Goal: Use online tool/utility: Utilize a website feature to perform a specific function

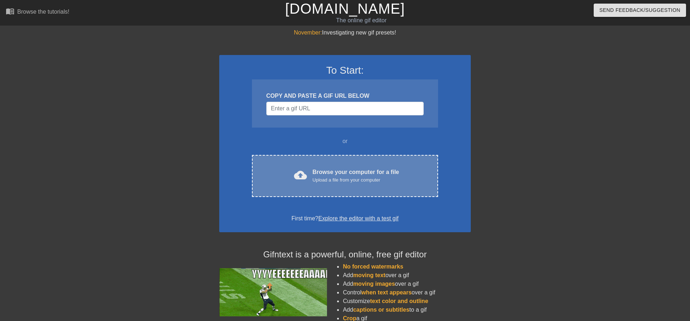
click at [321, 175] on div "Browse your computer for a file Upload a file from your computer" at bounding box center [356, 176] width 87 height 16
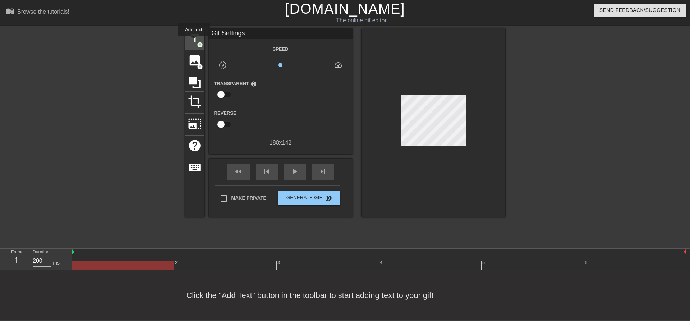
click at [194, 41] on span "title" at bounding box center [195, 39] width 14 height 14
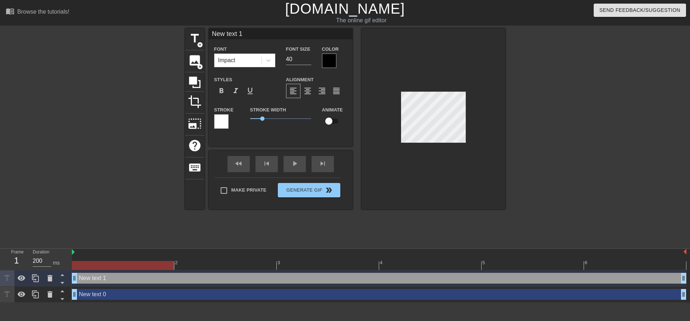
click at [444, 183] on div at bounding box center [434, 118] width 144 height 181
type input "New text 0"
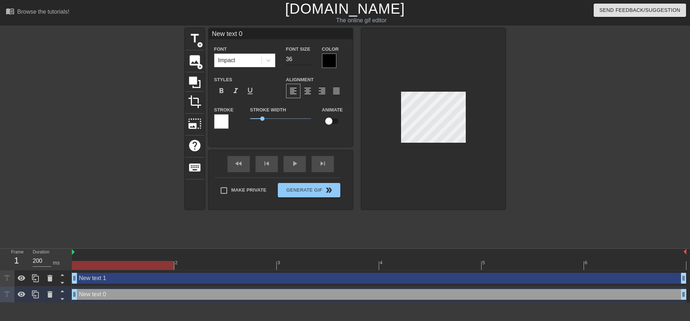
click at [308, 60] on input "36" at bounding box center [298, 59] width 25 height 11
click at [308, 60] on input "35" at bounding box center [298, 59] width 25 height 11
click at [308, 60] on input "25" at bounding box center [298, 59] width 25 height 11
type input "24"
click at [308, 60] on input "24" at bounding box center [298, 59] width 25 height 11
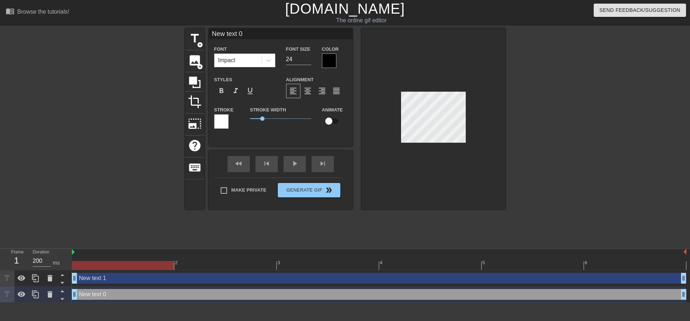
scroll to position [0, 1]
click at [335, 60] on div at bounding box center [329, 61] width 14 height 14
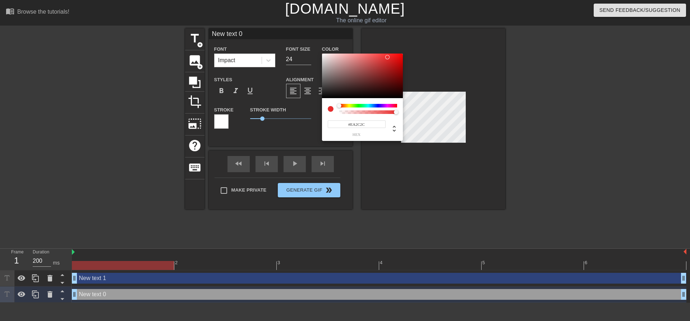
click at [387, 57] on div at bounding box center [362, 76] width 81 height 45
click at [387, 57] on div at bounding box center [387, 57] width 4 height 4
click at [380, 59] on div at bounding box center [362, 76] width 81 height 45
type input "#DB3E3E"
click at [380, 60] on div at bounding box center [380, 59] width 4 height 4
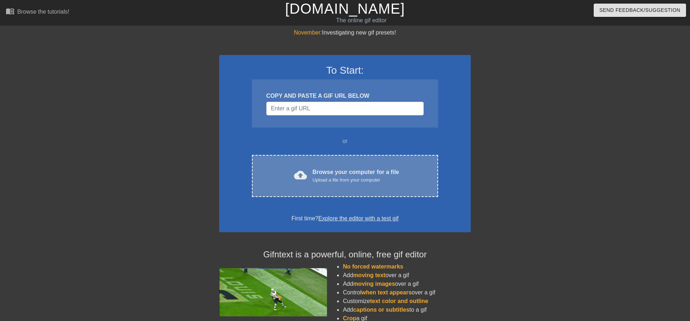
click at [303, 173] on span "cloud_upload" at bounding box center [300, 175] width 13 height 13
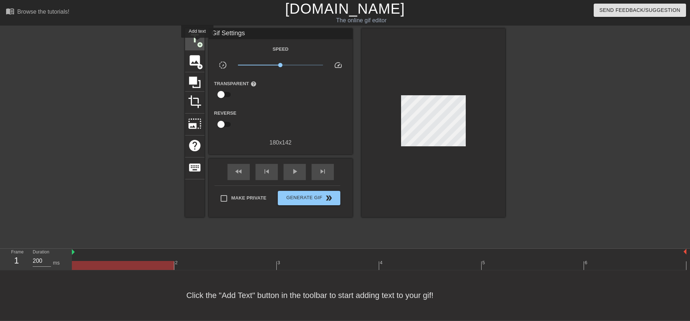
click at [197, 43] on span "add_circle" at bounding box center [200, 45] width 6 height 6
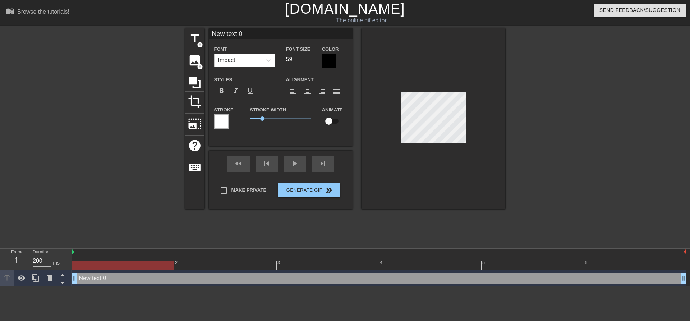
click at [308, 59] on input "59" at bounding box center [298, 59] width 25 height 11
click at [307, 58] on input "72" at bounding box center [298, 59] width 25 height 11
click at [307, 58] on input "73" at bounding box center [298, 59] width 25 height 11
click at [307, 58] on input "85" at bounding box center [298, 59] width 25 height 11
click at [307, 58] on input "86" at bounding box center [298, 59] width 25 height 11
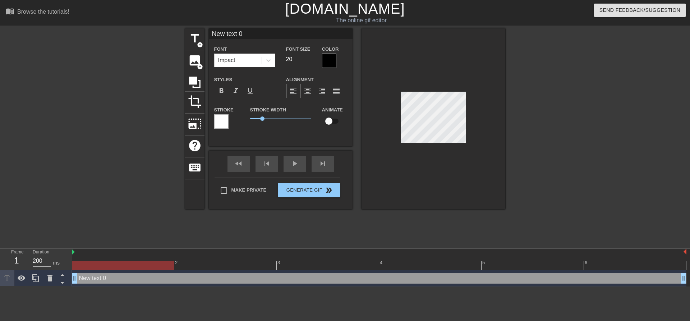
click at [309, 61] on input "20" at bounding box center [298, 59] width 25 height 11
click at [237, 92] on span "format_italic" at bounding box center [235, 91] width 9 height 9
click at [223, 92] on span "format_bold" at bounding box center [221, 91] width 9 height 9
click at [236, 92] on span "format_italic" at bounding box center [235, 91] width 9 height 9
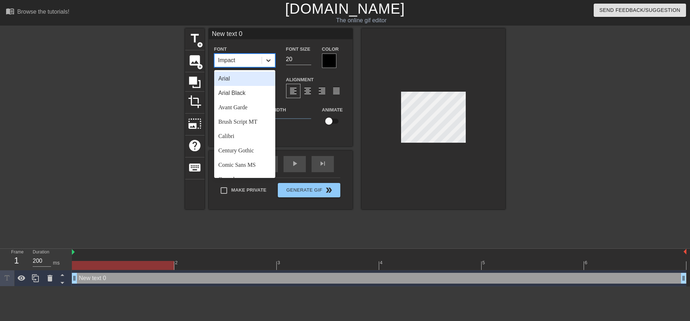
click at [268, 60] on icon at bounding box center [268, 60] width 7 height 7
click at [245, 81] on div "Arial" at bounding box center [244, 79] width 61 height 14
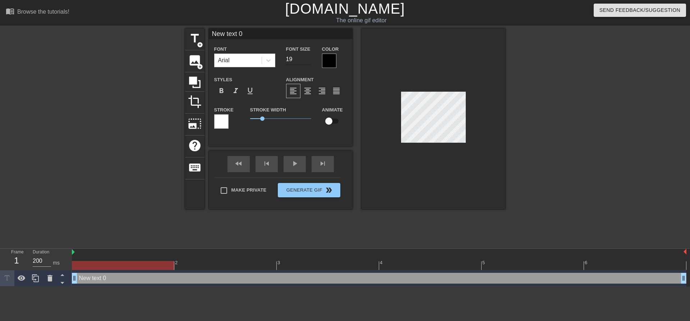
click at [308, 60] on input "19" at bounding box center [298, 59] width 25 height 11
click at [308, 60] on input "18" at bounding box center [298, 59] width 25 height 11
click at [308, 60] on input "17" at bounding box center [298, 59] width 25 height 11
click at [308, 60] on input "16" at bounding box center [298, 59] width 25 height 11
click at [308, 60] on input "15" at bounding box center [298, 59] width 25 height 11
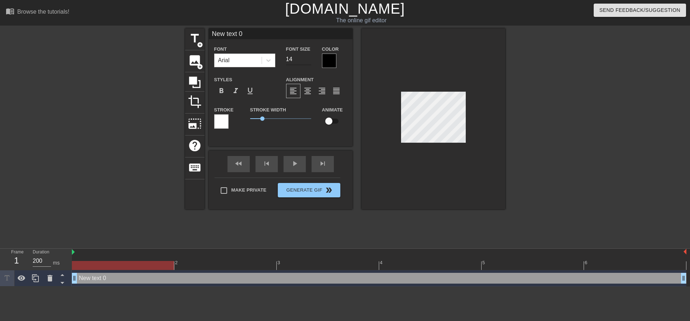
click at [308, 60] on input "14" at bounding box center [298, 59] width 25 height 11
click at [308, 60] on input "13" at bounding box center [298, 59] width 25 height 11
click at [308, 60] on input "12" at bounding box center [298, 59] width 25 height 11
click at [308, 60] on input "11" at bounding box center [298, 59] width 25 height 11
click at [308, 60] on input "10" at bounding box center [298, 59] width 25 height 11
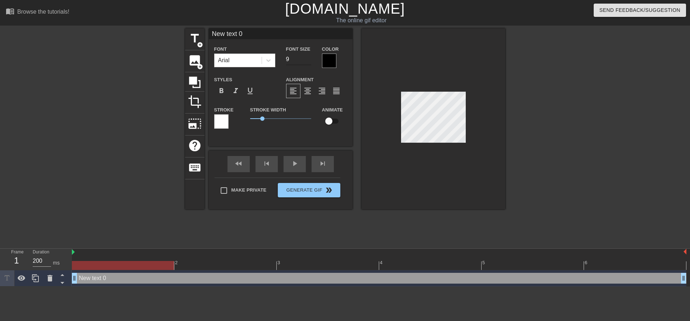
click at [308, 60] on input "9" at bounding box center [298, 59] width 25 height 11
click at [310, 58] on input "10" at bounding box center [298, 59] width 25 height 11
click at [310, 58] on input "11" at bounding box center [298, 59] width 25 height 11
click at [309, 58] on input "12" at bounding box center [298, 59] width 25 height 11
click at [309, 58] on input "13" at bounding box center [298, 59] width 25 height 11
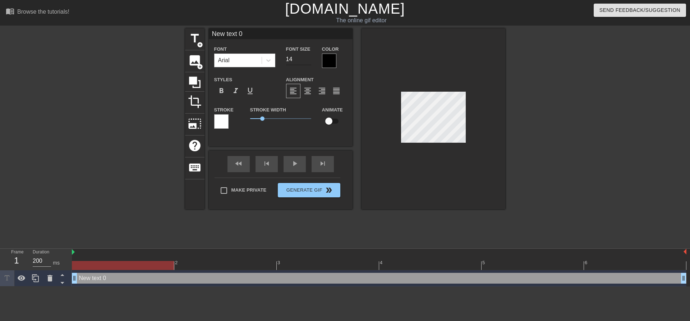
type input "14"
click at [309, 58] on input "14" at bounding box center [298, 59] width 25 height 11
click at [200, 44] on span "add_circle" at bounding box center [200, 45] width 6 height 6
type input "New text 1"
type input "40"
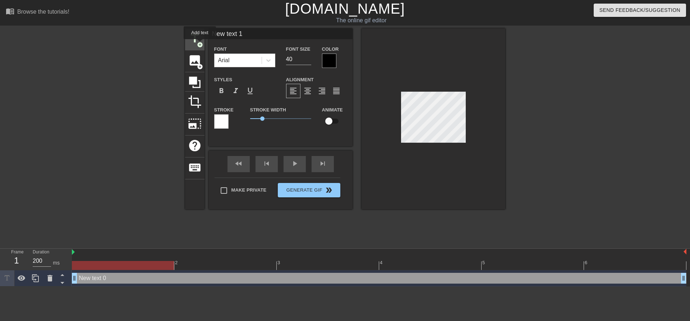
click at [200, 44] on span "add_circle" at bounding box center [200, 45] width 6 height 6
type input "New text 2"
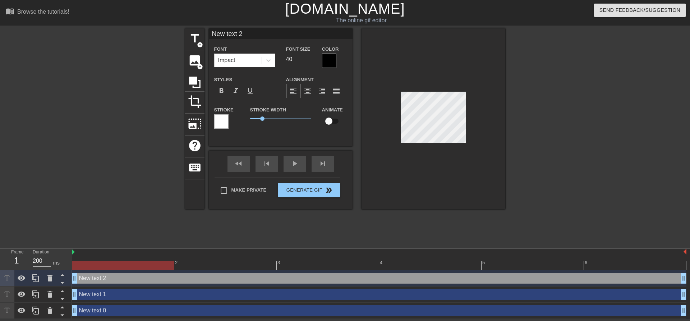
click at [612, 128] on div "title add_circle image add_circle crop photo_size_select_large help keyboard Ne…" at bounding box center [345, 136] width 690 height 216
click at [609, 128] on div at bounding box center [568, 136] width 108 height 216
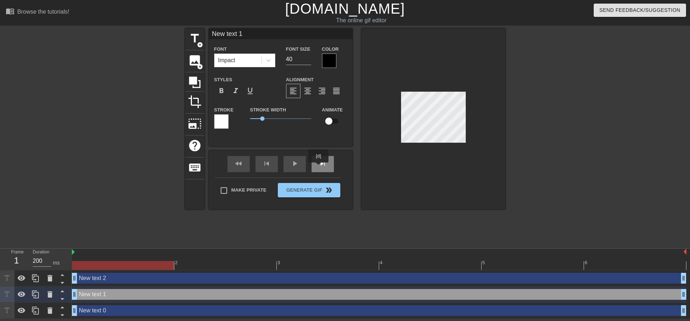
click at [316, 171] on div "title add_circle image add_circle crop photo_size_select_large help keyboard Ne…" at bounding box center [345, 118] width 320 height 181
type input "New text 0"
type input "14"
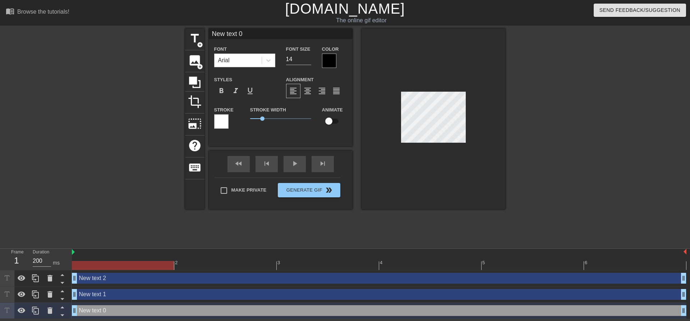
type input "/ text 0"
type textarea "/ text 0"
type input "/d text 0"
type textarea "/d text 0"
type input "/d= text 0"
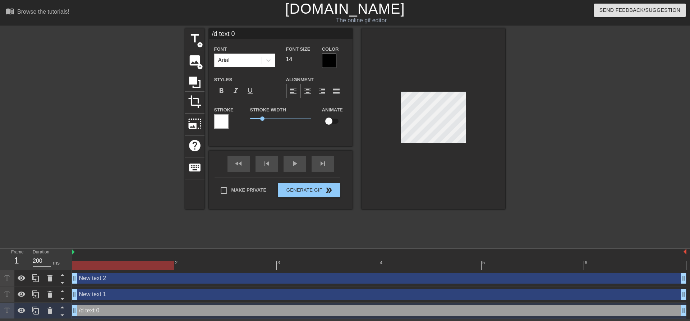
type textarea "/d= text 0"
type input "/d== text 0"
type textarea "/d== text 0"
type input "/d==text 0"
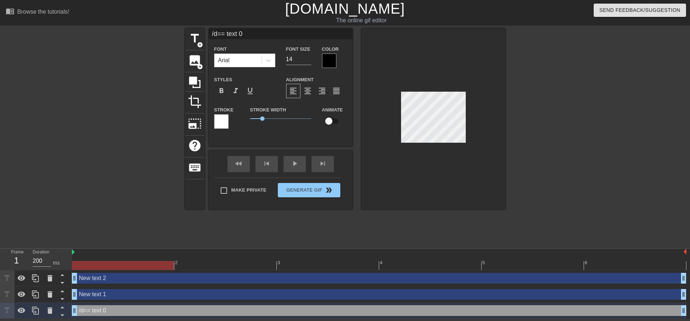
type textarea "/d==text 0"
type input "/d==ext 0"
type textarea "/d==ext 0"
type input "/d==xt 0"
type textarea "/d==xt 0"
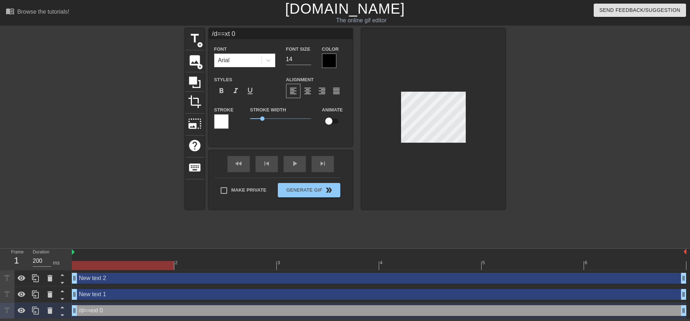
type input "/d==t 0"
type textarea "/d==t 0"
type input "/d== 0"
type textarea "/d== 0"
type input "/d==0"
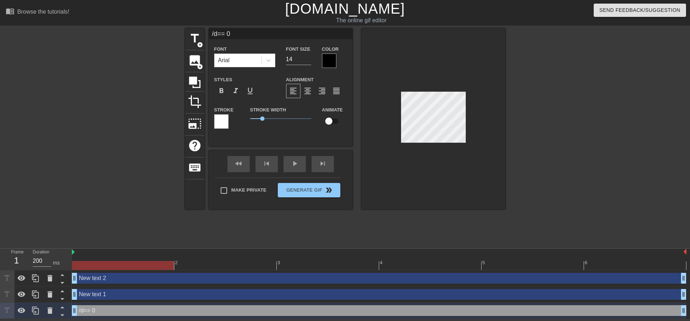
type textarea "/d==0"
type input "/d=="
type textarea "/d=="
type input "200"
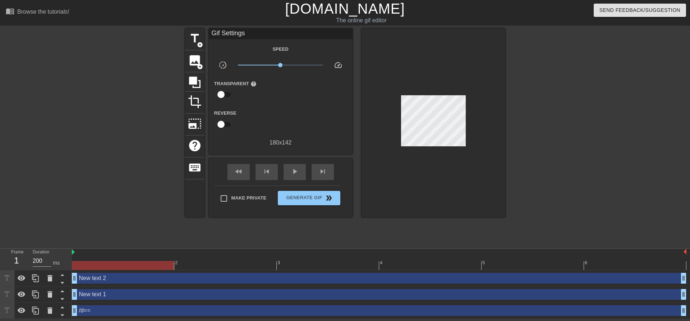
click at [397, 166] on div at bounding box center [434, 122] width 144 height 189
click at [199, 42] on span "add_circle" at bounding box center [200, 45] width 6 height 6
click at [308, 188] on div "Make Private Generate Gif double_arrow" at bounding box center [278, 199] width 126 height 28
click at [304, 197] on span "Generate Gif double_arrow" at bounding box center [309, 198] width 56 height 9
